Goal: Consume media (video, audio): Consume media (video, audio)

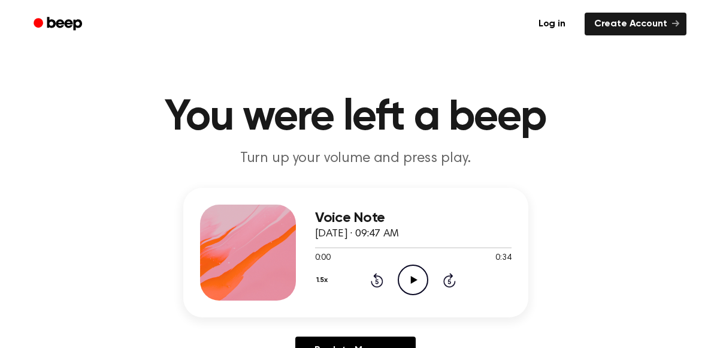
click at [403, 281] on icon "Play Audio" at bounding box center [413, 279] width 31 height 31
click at [321, 280] on button "1.5x" at bounding box center [323, 280] width 17 height 20
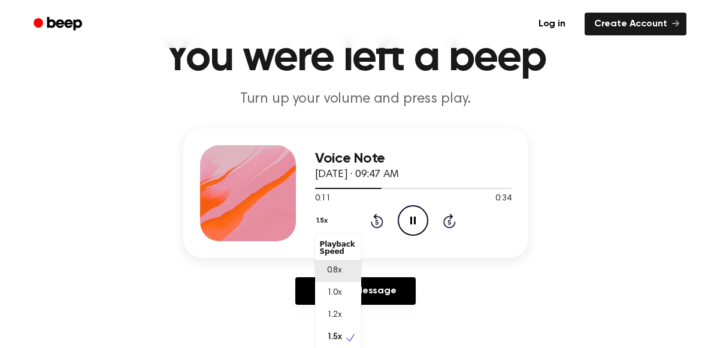
scroll to position [5, 0]
click at [337, 273] on div "0.8x" at bounding box center [338, 266] width 46 height 22
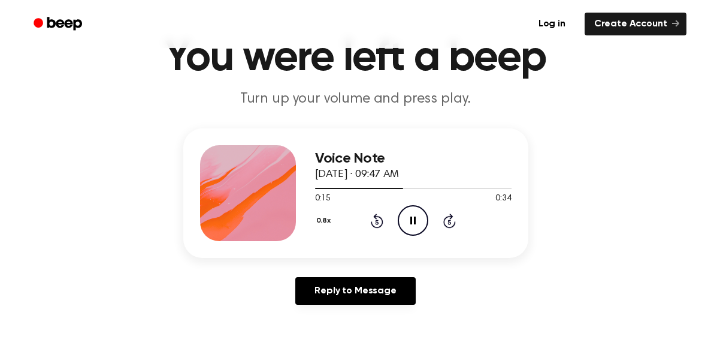
click at [328, 216] on button "0.8x" at bounding box center [325, 220] width 20 height 20
click at [341, 283] on div "1.0x" at bounding box center [338, 293] width 46 height 22
click at [373, 216] on icon at bounding box center [377, 220] width 13 height 14
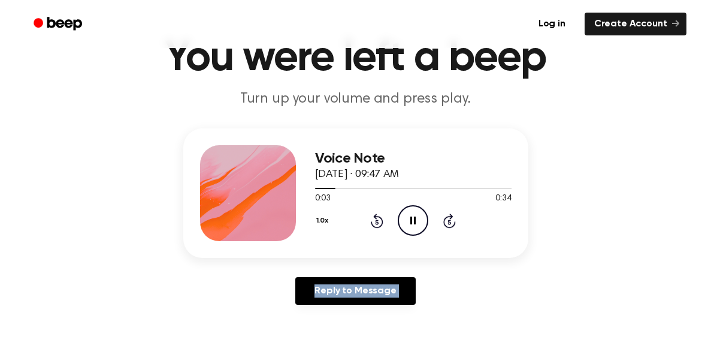
click at [373, 216] on icon at bounding box center [377, 220] width 13 height 14
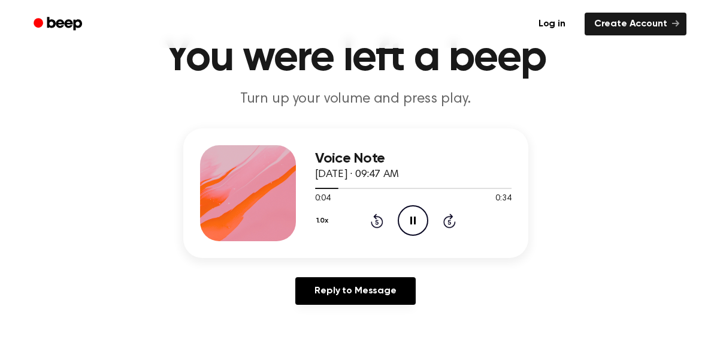
click at [373, 216] on icon at bounding box center [377, 220] width 13 height 14
